Goal: Navigation & Orientation: Find specific page/section

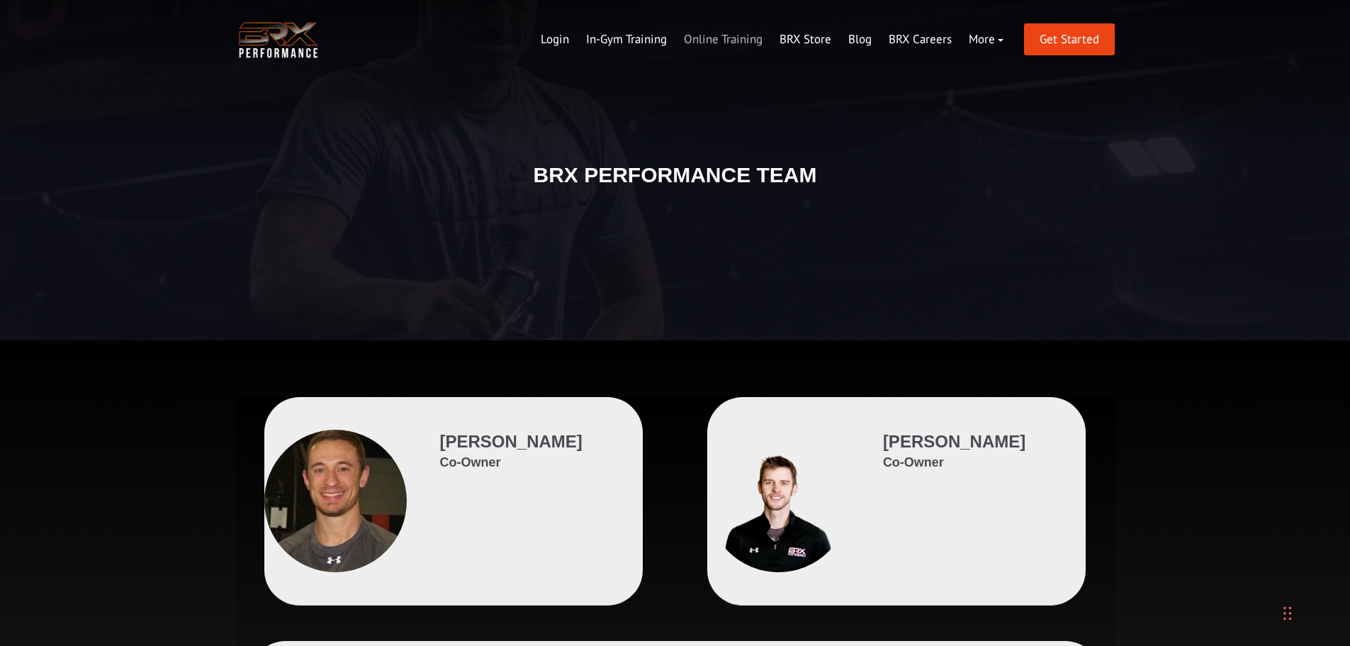
click at [701, 36] on link "Online Training" at bounding box center [723, 40] width 96 height 34
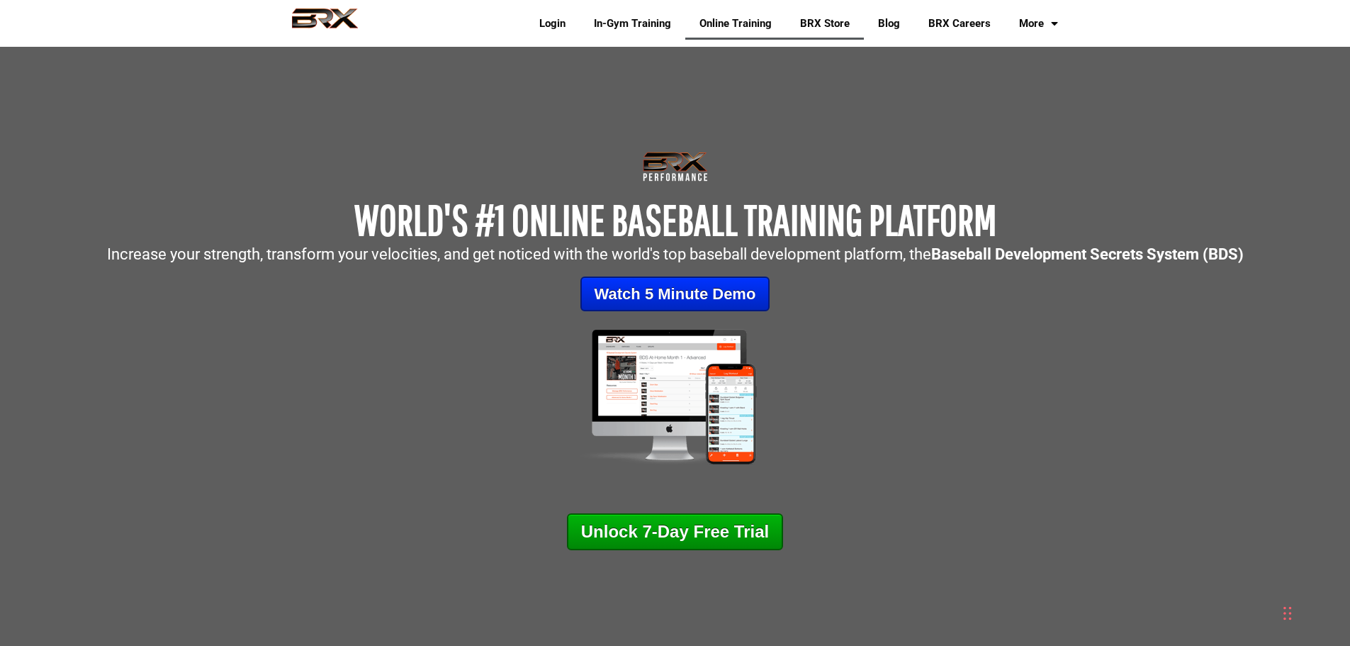
click at [817, 21] on link "BRX Store" at bounding box center [825, 23] width 78 height 33
